Goal: Task Accomplishment & Management: Complete application form

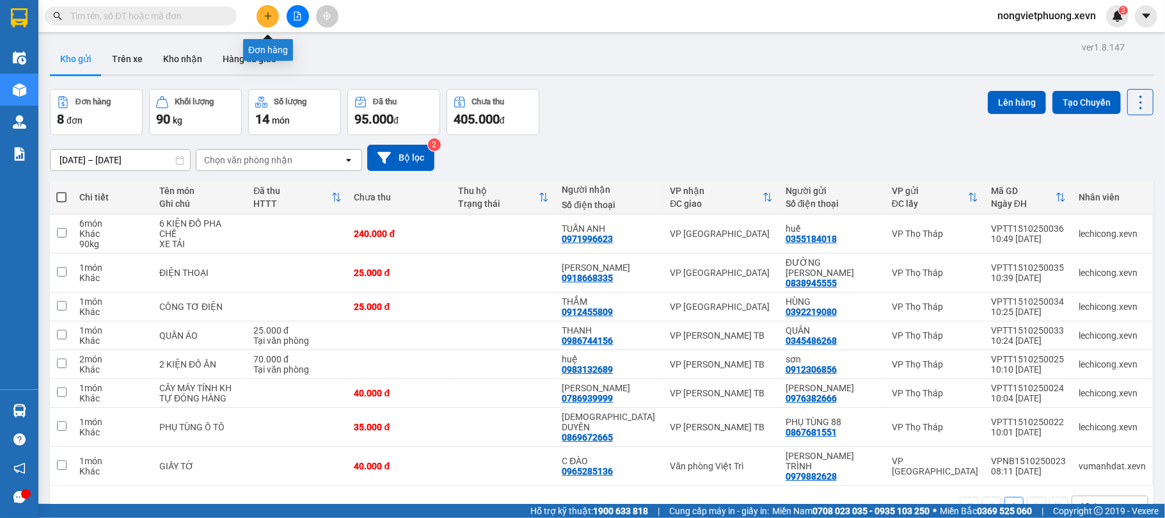
click at [273, 11] on button at bounding box center [268, 16] width 22 height 22
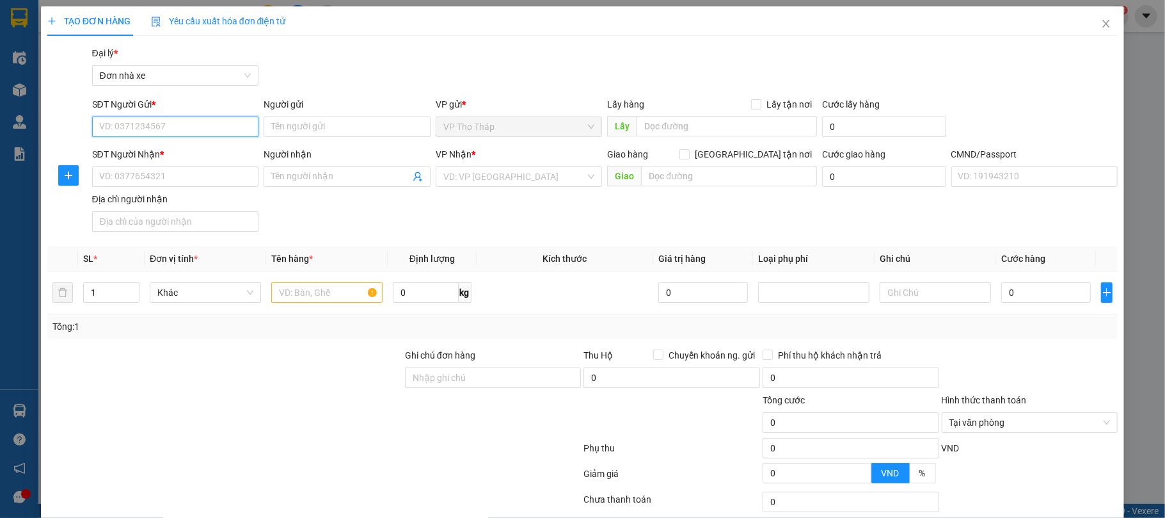
click at [178, 122] on input "SĐT Người Gửi *" at bounding box center [175, 126] width 167 height 20
click at [192, 159] on div "0819196666 - a vũ" at bounding box center [174, 153] width 150 height 14
type input "0819196666"
type input "a vũ"
type input "0919320868"
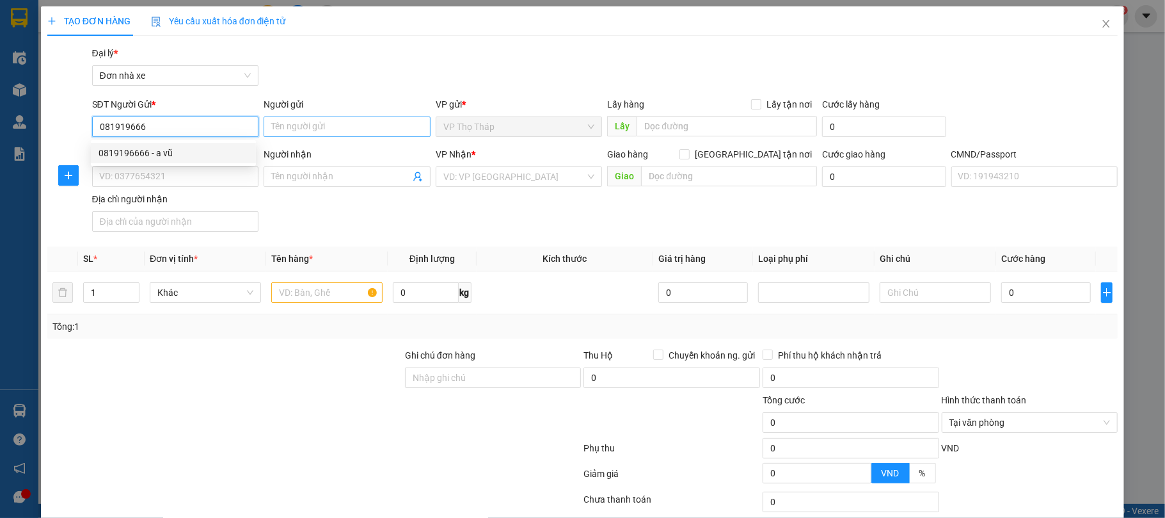
type input "HOÀNG"
type input "036087000502 [PERSON_NAME], 36/418 ĐIỆN BIÊN"
type input "0819196666"
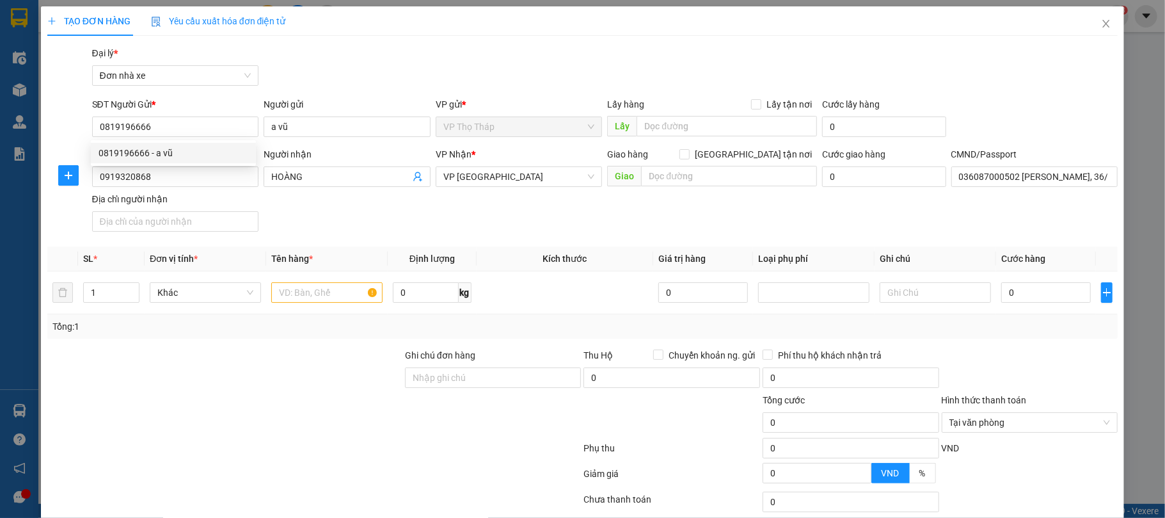
click at [349, 83] on div "Gói vận chuyển * Tiêu chuẩn Đại lý * Đơn nhà xe" at bounding box center [605, 68] width 1031 height 45
drag, startPoint x: 185, startPoint y: 172, endPoint x: 0, endPoint y: 175, distance: 184.9
click at [0, 175] on div "TẠO ĐƠN HÀNG Yêu cầu xuất hóa đơn điện tử Transit Pickup Surcharge Ids Transit …" at bounding box center [582, 259] width 1165 height 518
click at [363, 221] on div "SĐT Người Nhận * 087822322 087822322 Người nhận HOÀNG VP Nhận * VP Nam Định Gia…" at bounding box center [605, 192] width 1031 height 90
drag, startPoint x: 321, startPoint y: 175, endPoint x: 190, endPoint y: 174, distance: 130.5
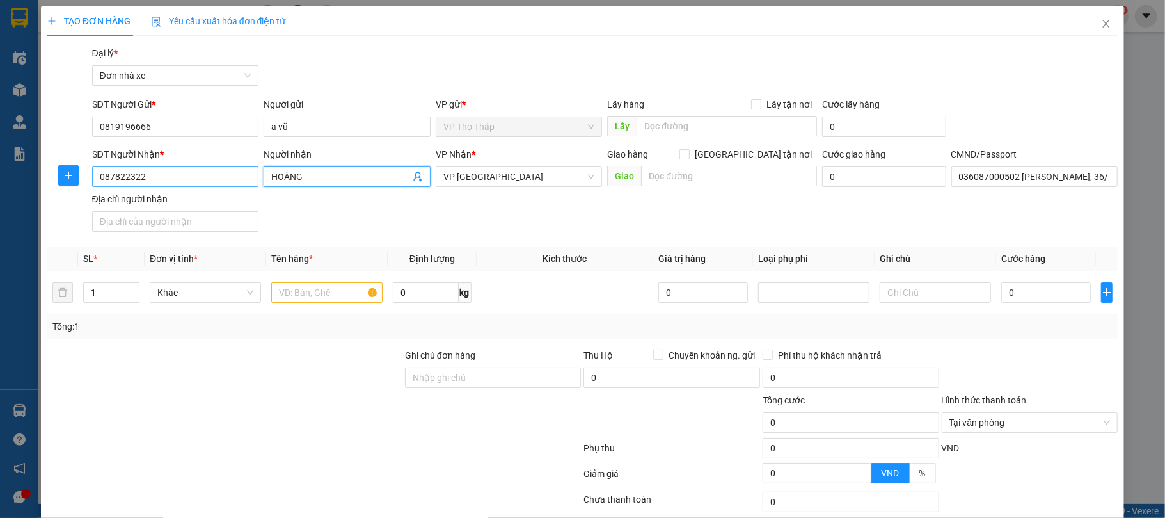
click at [190, 174] on div "SĐT Người Nhận * 087822322 Người nhận HOÀNG HOÀNG VP Nhận * VP Nam Định Giao hà…" at bounding box center [605, 192] width 1031 height 90
click at [190, 174] on input "087822322" at bounding box center [175, 176] width 167 height 20
click at [122, 174] on input "087822322" at bounding box center [175, 176] width 167 height 20
type input "0878222322"
click at [206, 186] on input "0878222322" at bounding box center [175, 176] width 167 height 20
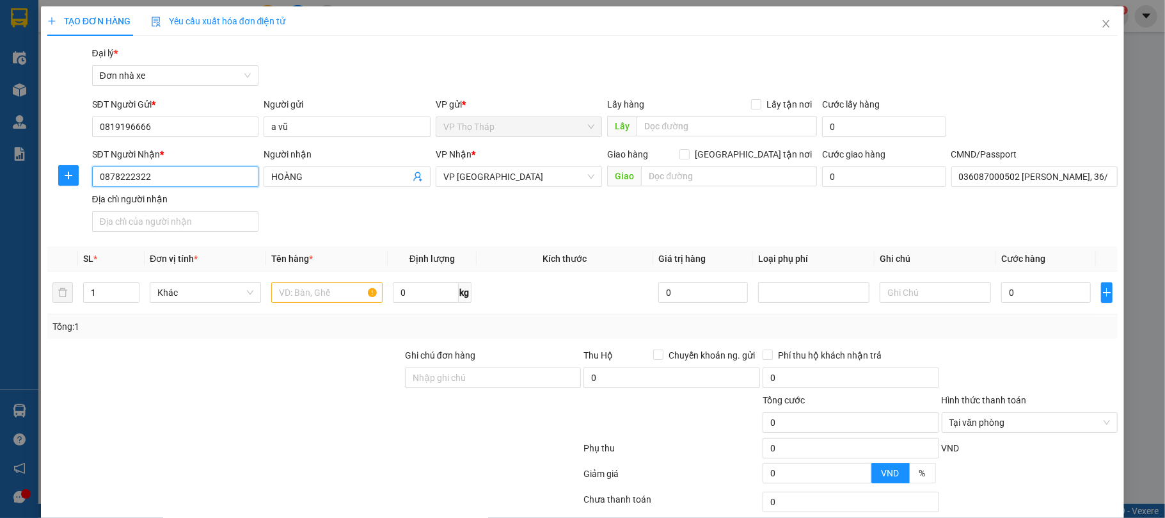
click at [205, 184] on input "0878222322" at bounding box center [175, 176] width 167 height 20
click at [178, 200] on div "0878222322 - TẤN" at bounding box center [174, 203] width 150 height 14
type input "TẤN"
type input "Lại đức đạt 034099003847 sdt 0858818626"
type input "0878222322"
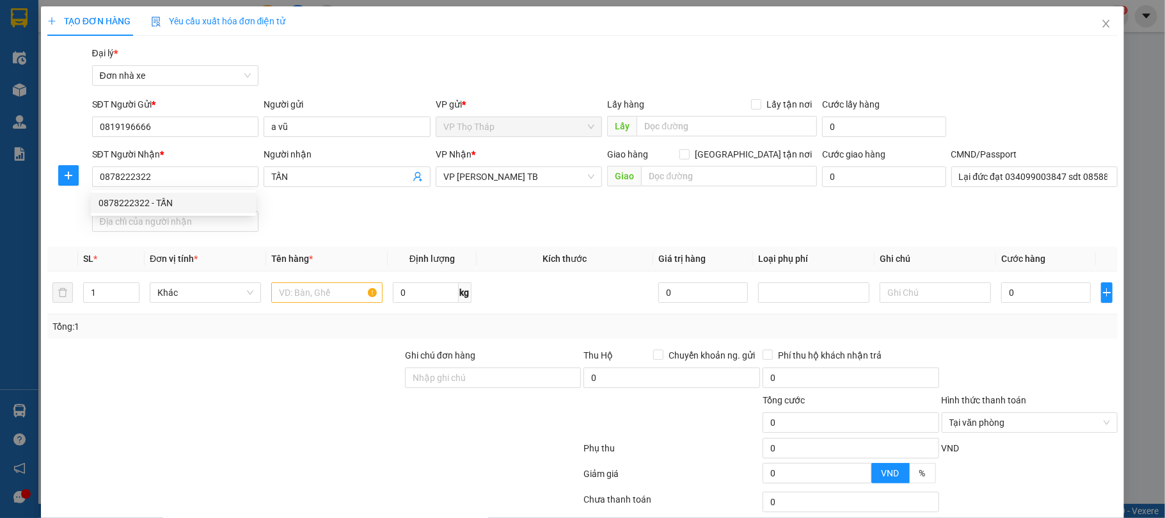
click at [328, 205] on div "SĐT Người Nhận * 0878222322 Người nhận TẤN VP Nhận * VP [PERSON_NAME] TB Giao h…" at bounding box center [605, 192] width 1031 height 90
click at [316, 293] on input "text" at bounding box center [326, 292] width 111 height 20
click at [316, 295] on input "text" at bounding box center [326, 292] width 111 height 20
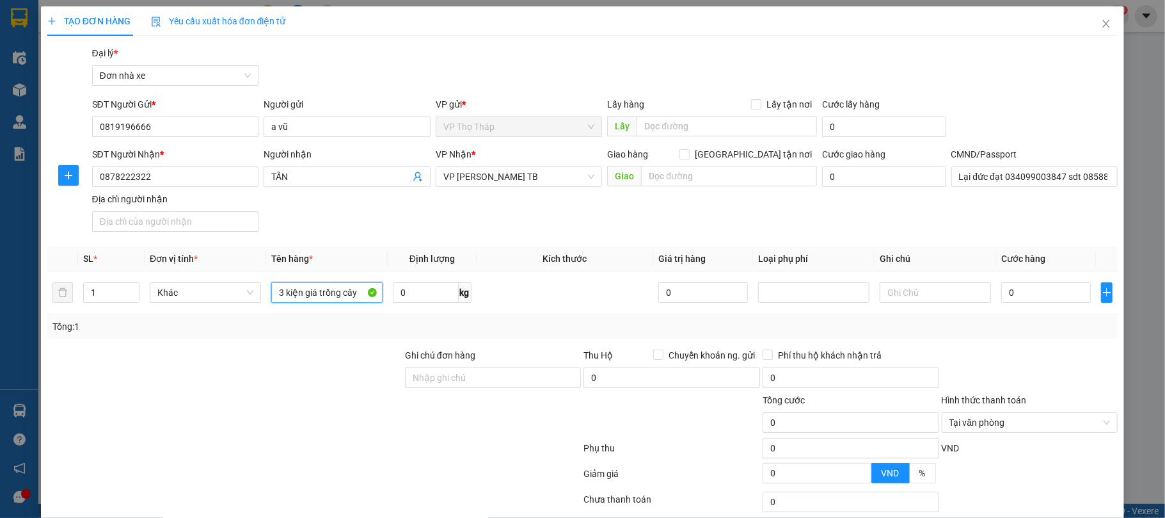
type input "3 kiện giá trồng cây"
click at [337, 253] on th "Tên hàng *" at bounding box center [327, 258] width 122 height 25
drag, startPoint x: 115, startPoint y: 288, endPoint x: 17, endPoint y: 282, distance: 98.7
click at [0, 285] on div "TẠO ĐƠN HÀNG Yêu cầu xuất hóa đơn điện tử Transit Pickup Surcharge Ids Transit …" at bounding box center [582, 259] width 1165 height 518
type input "3"
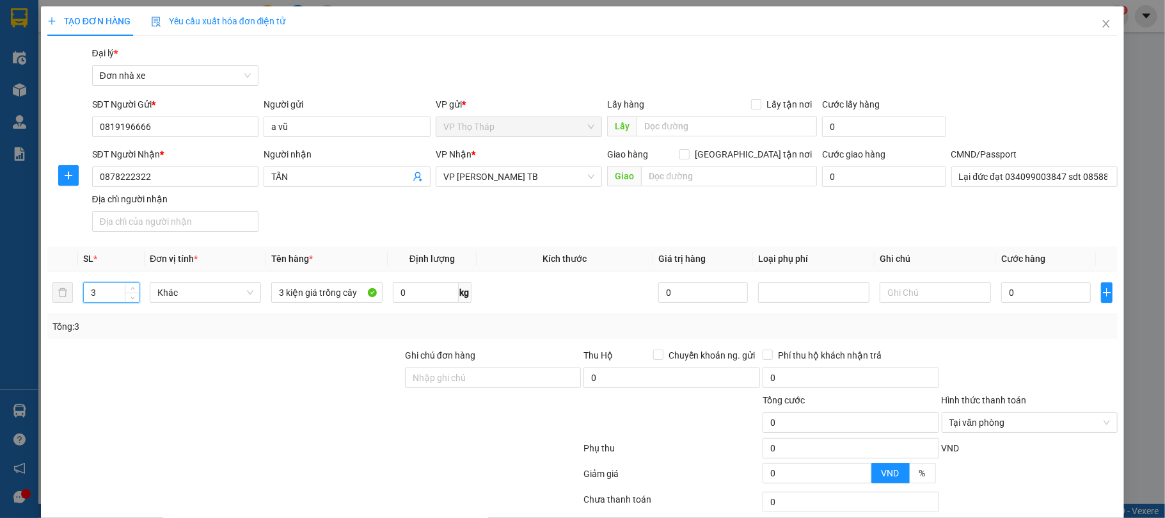
click at [397, 247] on th "Định lượng" at bounding box center [432, 258] width 88 height 25
click at [1009, 284] on input "0" at bounding box center [1046, 292] width 90 height 20
type input "1"
type input "13"
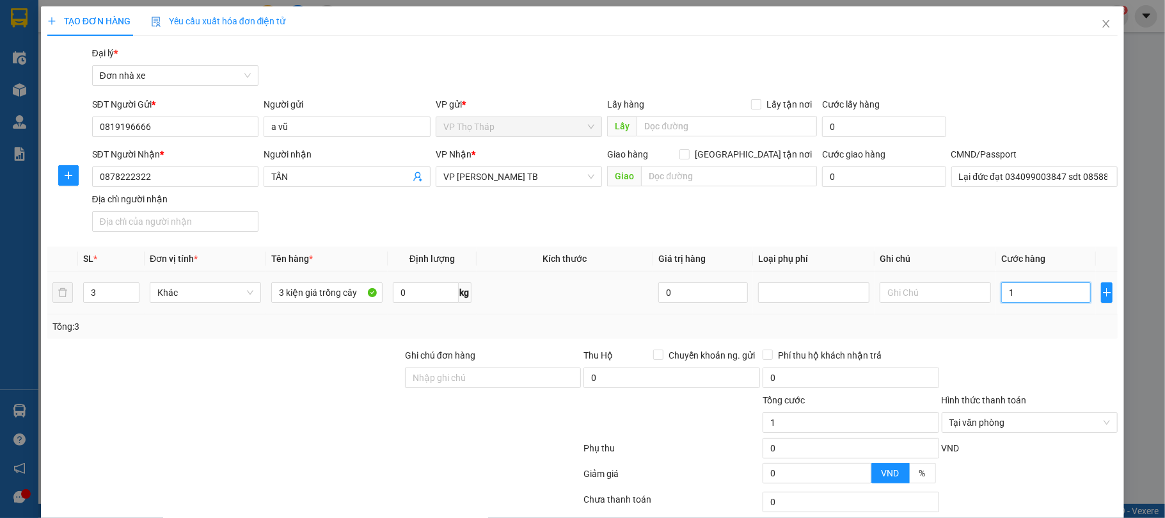
type input "13"
type input "135"
click at [1001, 253] on span "Cước hàng" at bounding box center [1023, 258] width 44 height 10
type input "135.000"
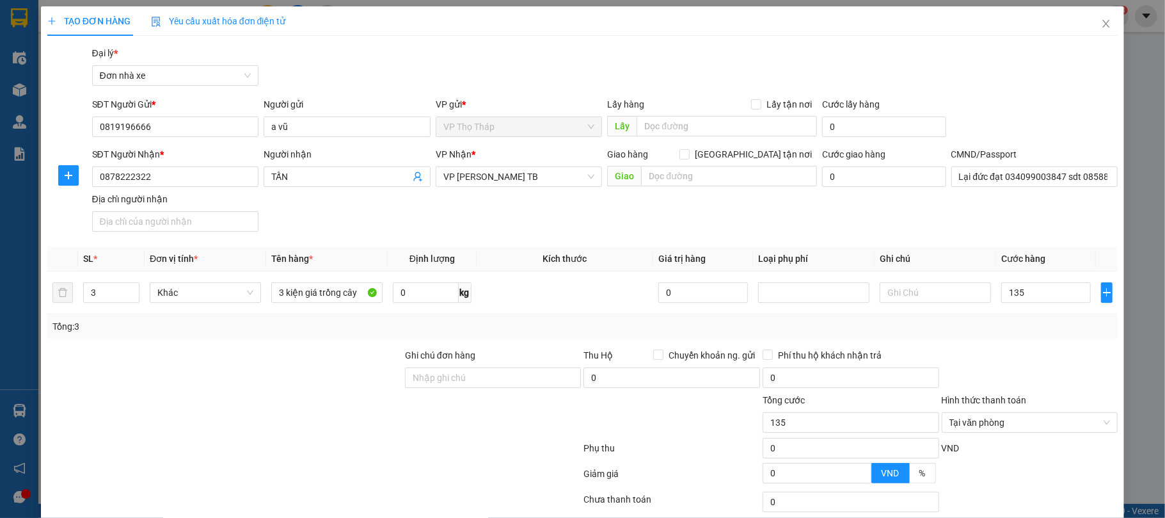
type input "135.000"
click at [1001, 347] on div "Transit Pickup Surcharge Ids Transit Deliver Surcharge Ids Transit Deliver Surc…" at bounding box center [582, 315] width 1071 height 538
type input "135.000"
click at [1058, 385] on div at bounding box center [1029, 370] width 179 height 45
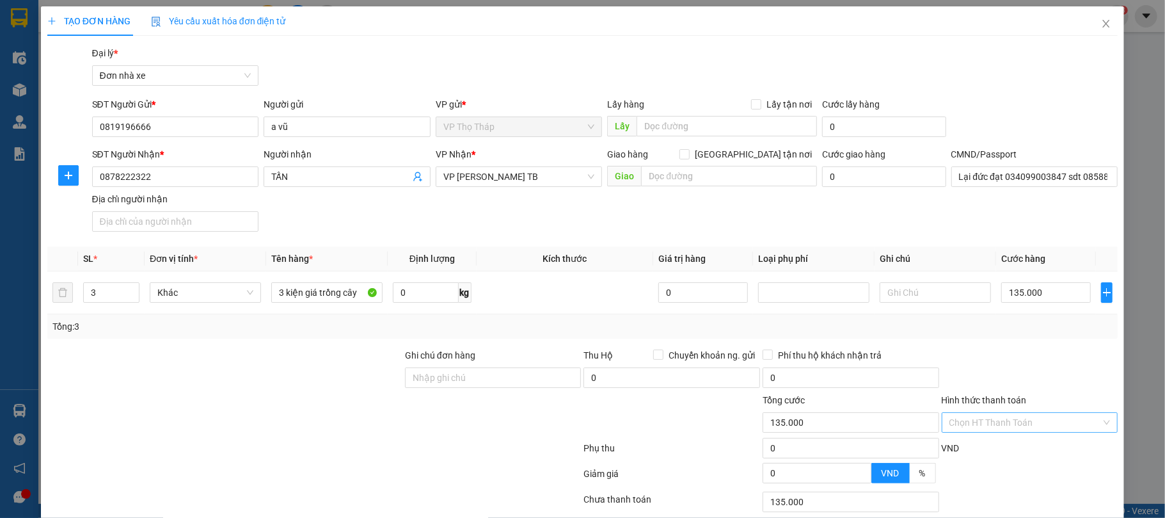
click at [1058, 379] on div at bounding box center [1029, 370] width 179 height 45
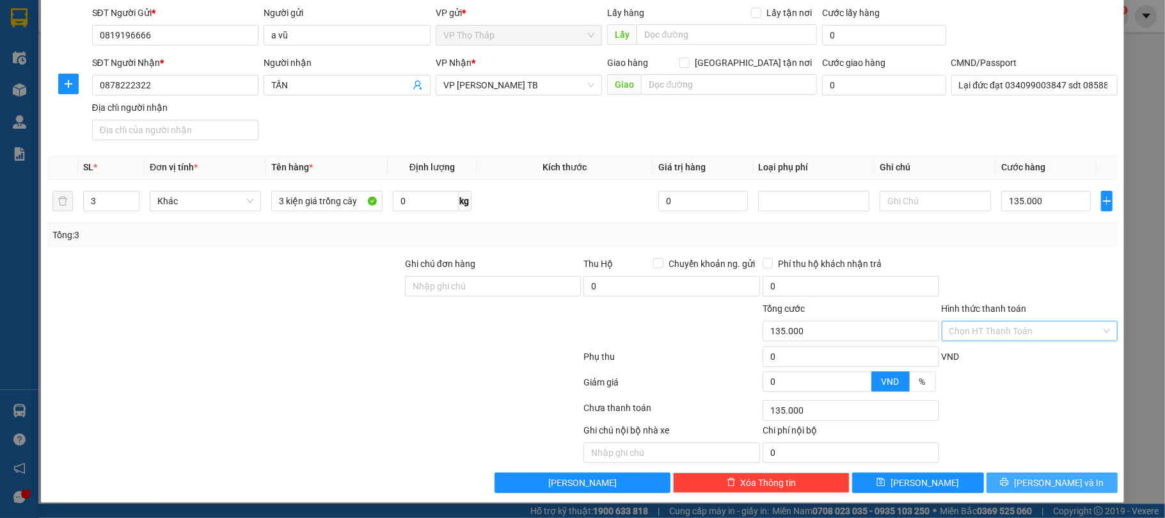
click at [1024, 477] on button "[PERSON_NAME] và In" at bounding box center [1053, 482] width 132 height 20
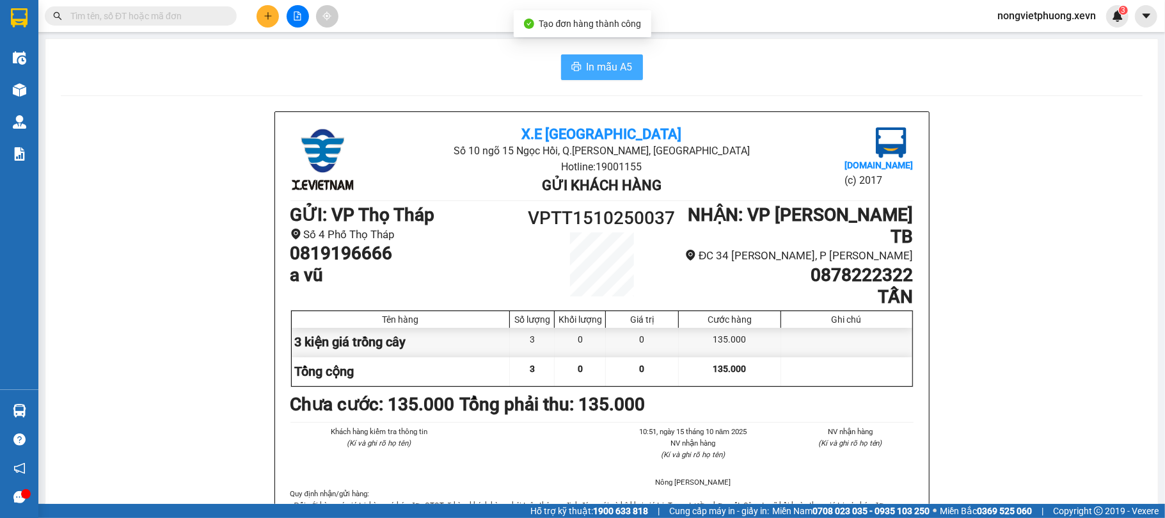
click at [609, 70] on span "In mẫu A5" at bounding box center [610, 67] width 46 height 16
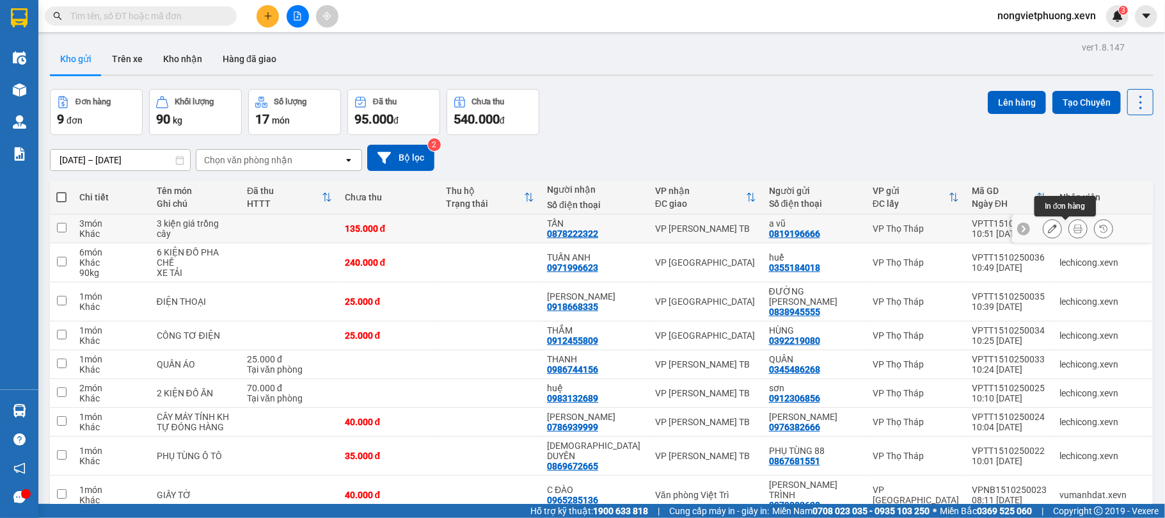
click at [1074, 229] on icon at bounding box center [1078, 228] width 9 height 9
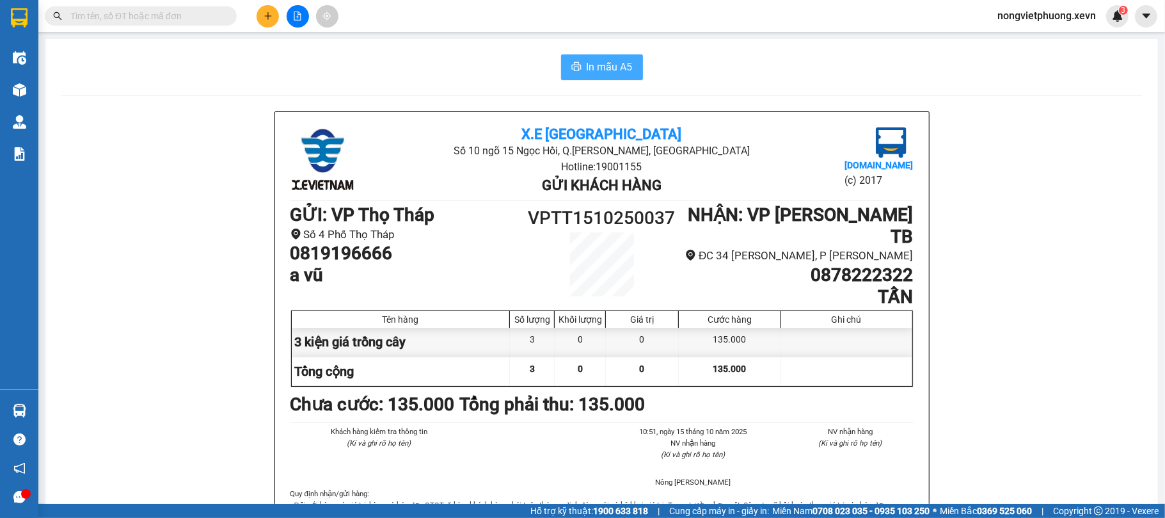
click at [584, 79] on button "In mẫu A5" at bounding box center [602, 67] width 82 height 26
